Goal: Entertainment & Leisure: Browse casually

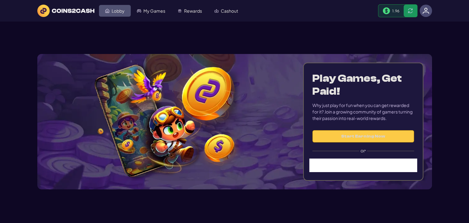
click at [116, 11] on span "Lobby" at bounding box center [118, 11] width 13 height 4
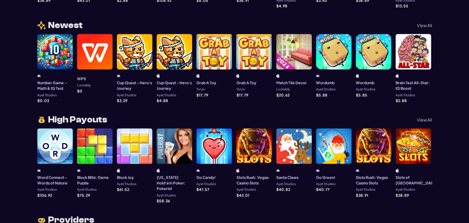
scroll to position [494, 0]
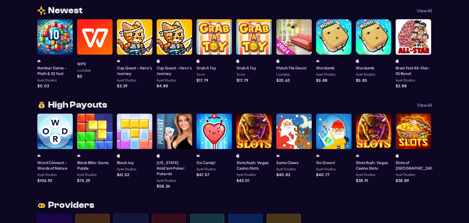
click at [428, 104] on p "View All" at bounding box center [424, 105] width 15 height 4
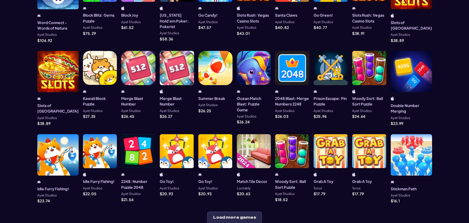
scroll to position [154, 0]
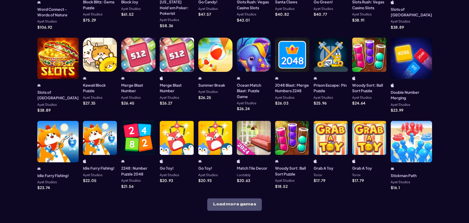
click at [245, 198] on button "Load more games" at bounding box center [234, 204] width 55 height 12
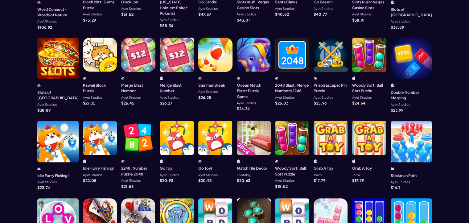
click at [250, 136] on div at bounding box center [254, 138] width 34 height 34
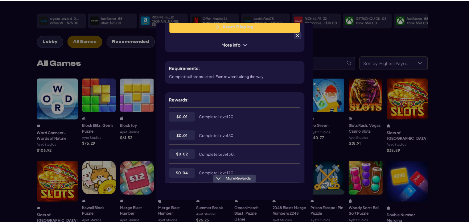
scroll to position [62, 0]
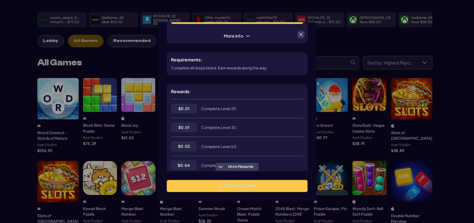
click at [304, 37] on div at bounding box center [300, 34] width 7 height 7
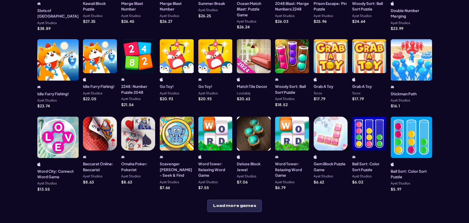
scroll to position [247, 0]
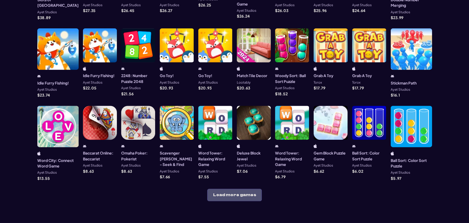
click at [247, 189] on button "Load more games" at bounding box center [234, 195] width 55 height 12
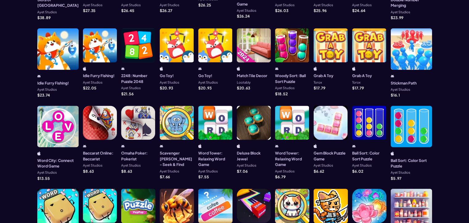
click at [252, 118] on div at bounding box center [254, 123] width 34 height 34
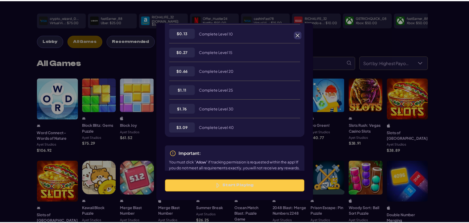
scroll to position [184, 0]
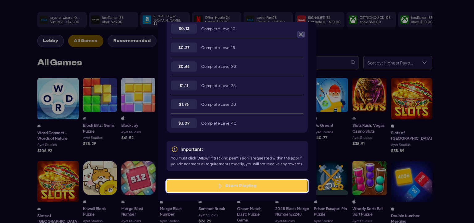
click at [250, 183] on button "Start Playing" at bounding box center [237, 186] width 141 height 12
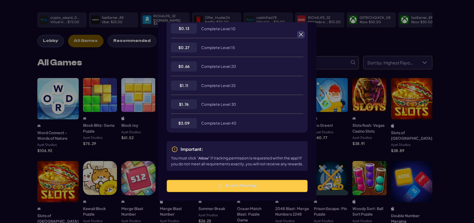
click at [301, 34] on span at bounding box center [301, 35] width 6 height 6
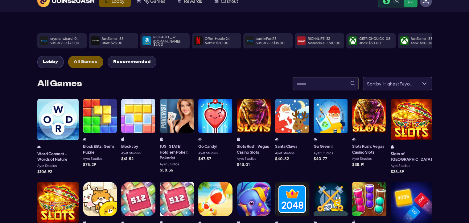
scroll to position [0, 0]
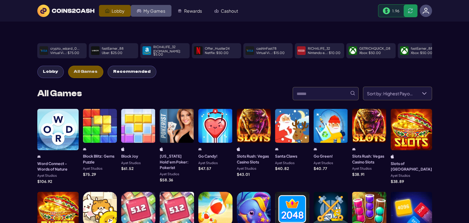
click at [159, 7] on link "My Games" at bounding box center [151, 11] width 41 height 12
